Goal: Task Accomplishment & Management: Understand process/instructions

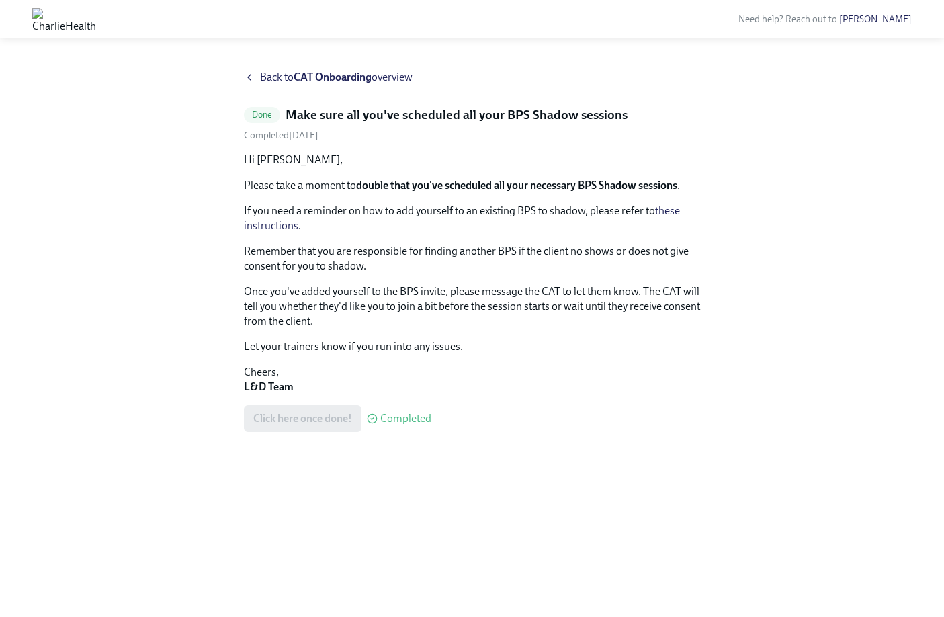
click at [278, 77] on span "Back to CAT Onboarding overview" at bounding box center [336, 77] width 153 height 15
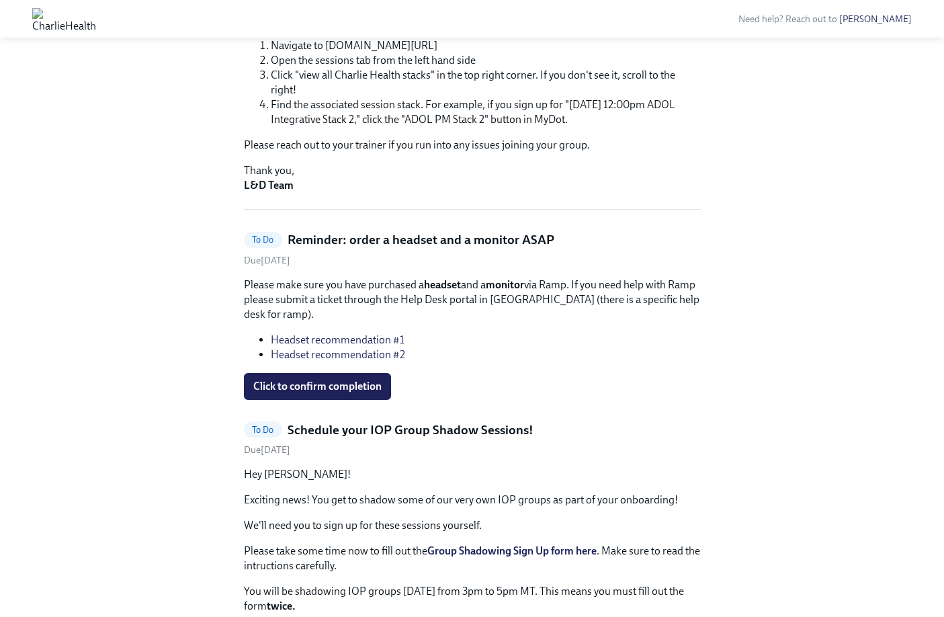
scroll to position [224, 0]
